Goal: Information Seeking & Learning: Find specific fact

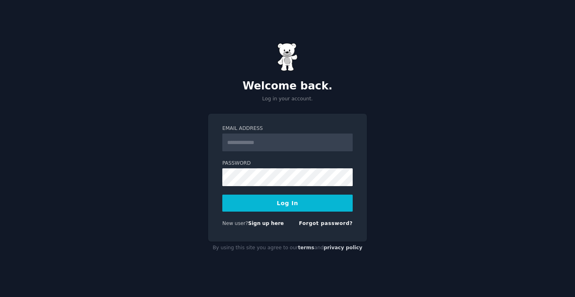
click at [258, 147] on input "Email Address" at bounding box center [287, 143] width 130 height 18
type input "**********"
click at [222, 195] on button "Log In" at bounding box center [287, 203] width 130 height 17
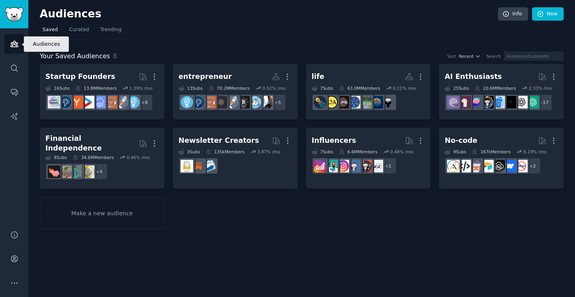
click at [11, 48] on link "Audiences" at bounding box center [14, 44] width 20 height 20
click at [115, 28] on span "Trending" at bounding box center [110, 29] width 21 height 7
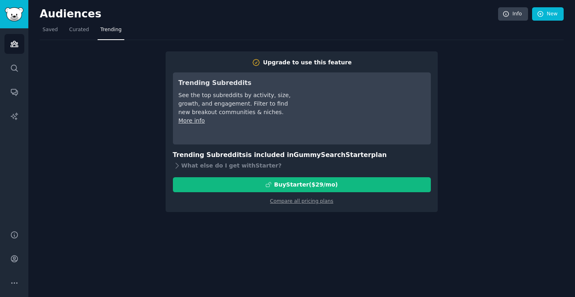
click at [120, 73] on div "Upgrade to use this feature Trending Subreddits See the top subreddits by activ…" at bounding box center [302, 126] width 524 height 172
click at [73, 29] on span "Curated" at bounding box center [79, 29] width 20 height 7
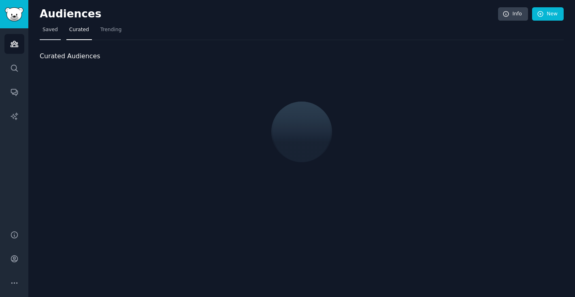
click at [50, 29] on span "Saved" at bounding box center [50, 29] width 15 height 7
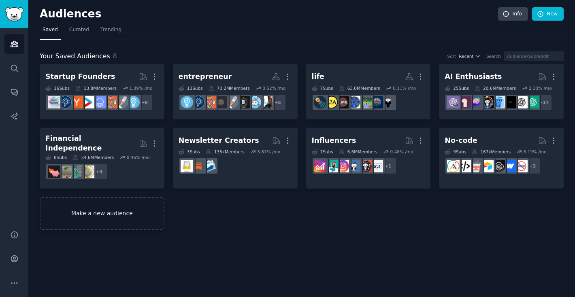
click at [128, 204] on link "Make a new audience" at bounding box center [102, 213] width 125 height 33
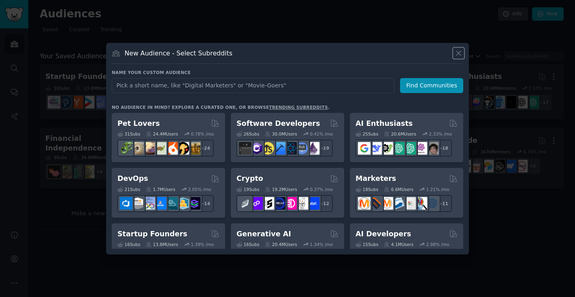
click at [461, 55] on icon at bounding box center [459, 53] width 4 height 4
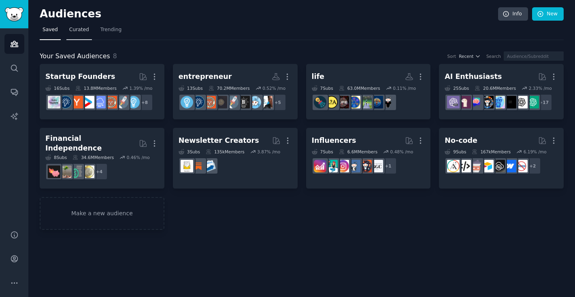
click at [86, 30] on span "Curated" at bounding box center [79, 29] width 20 height 7
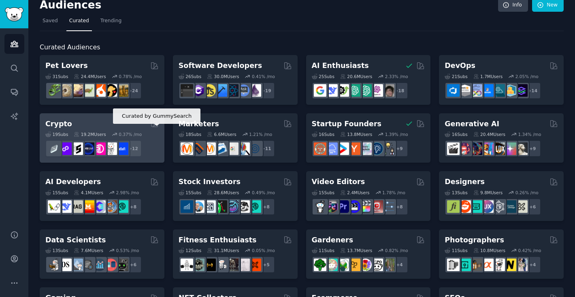
scroll to position [10, 0]
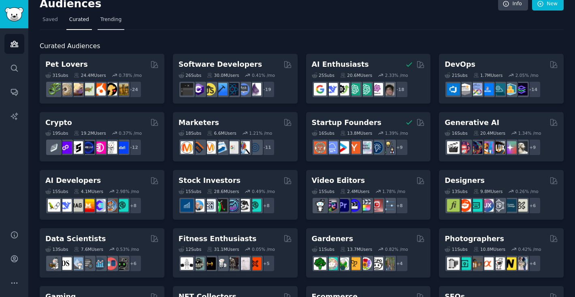
click at [103, 19] on span "Trending" at bounding box center [110, 19] width 21 height 7
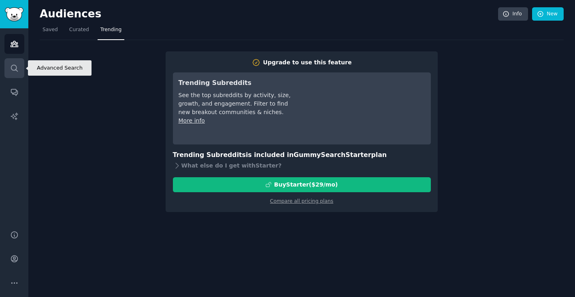
click at [15, 66] on icon "Sidebar" at bounding box center [14, 68] width 9 height 9
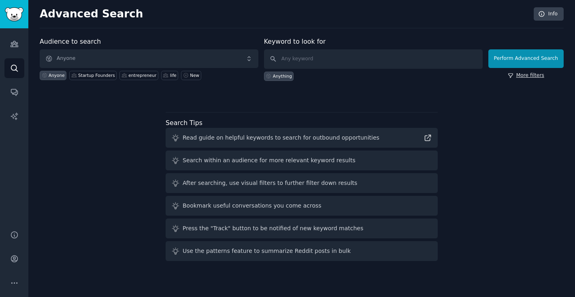
click at [510, 75] on icon at bounding box center [511, 76] width 6 height 6
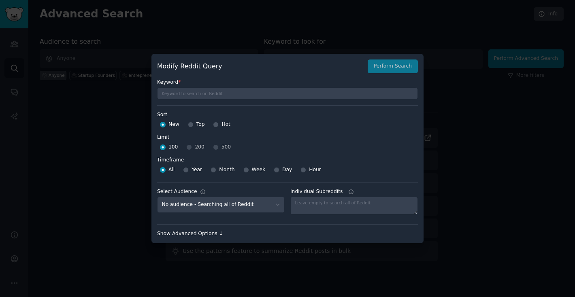
click at [214, 235] on div "Show Advanced Options ↓" at bounding box center [287, 234] width 261 height 7
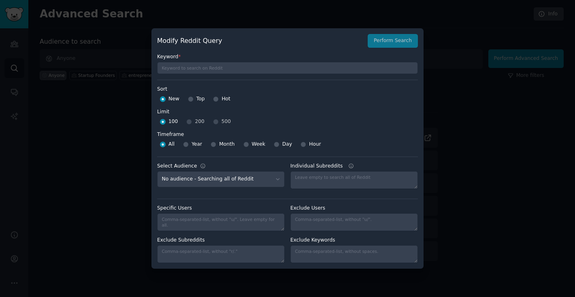
click at [193, 101] on div at bounding box center [191, 99] width 6 height 7
click at [190, 100] on input "Top" at bounding box center [191, 99] width 6 height 6
radio input "true"
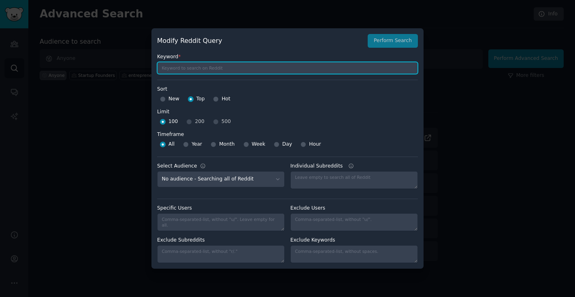
click at [204, 67] on input "text" at bounding box center [287, 68] width 261 height 12
type input "annoyed"
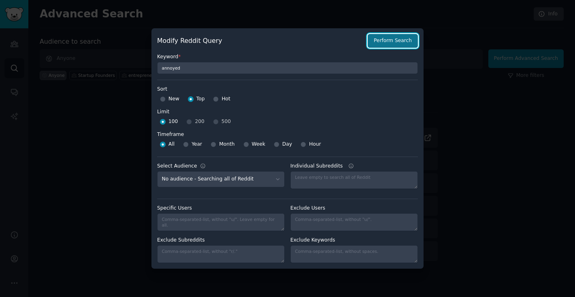
click at [391, 45] on button "Perform Search" at bounding box center [393, 41] width 50 height 14
